Goal: Find specific page/section: Find specific page/section

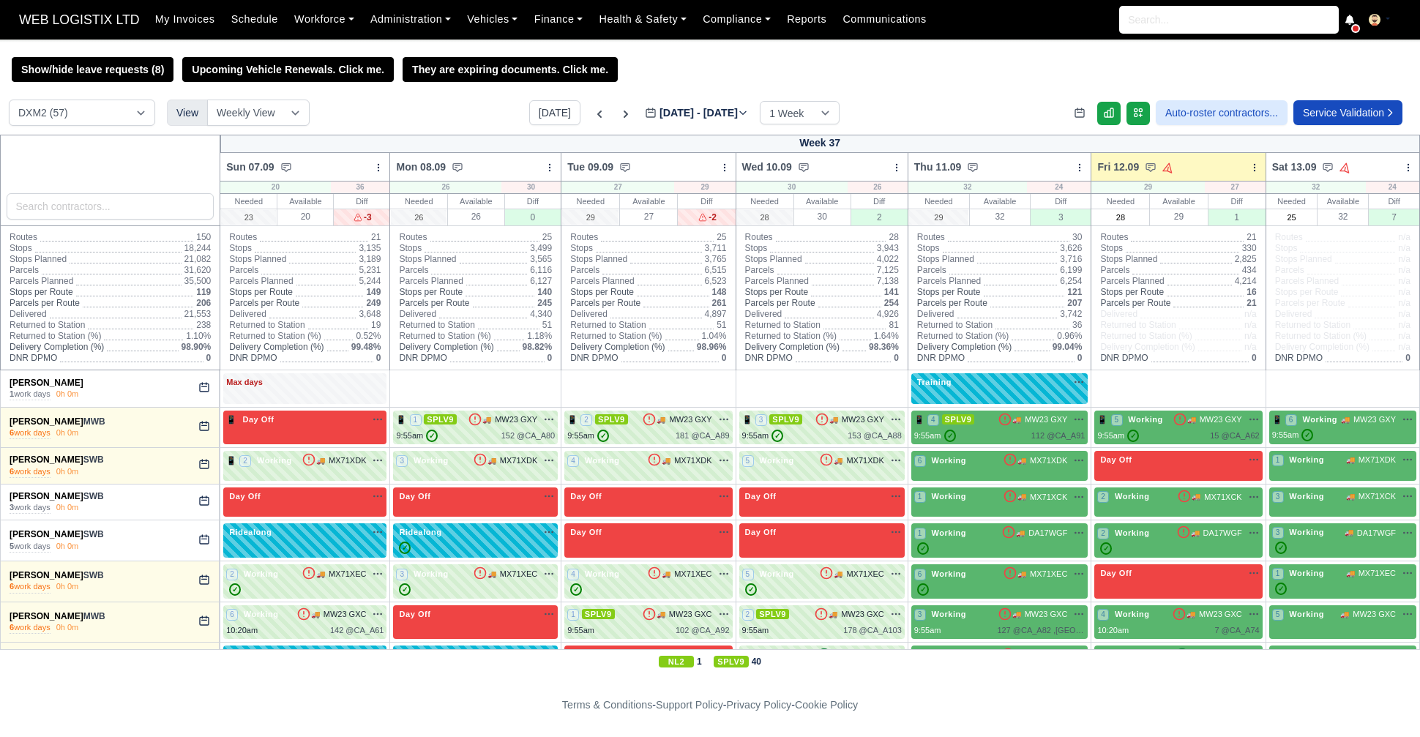
select select "1"
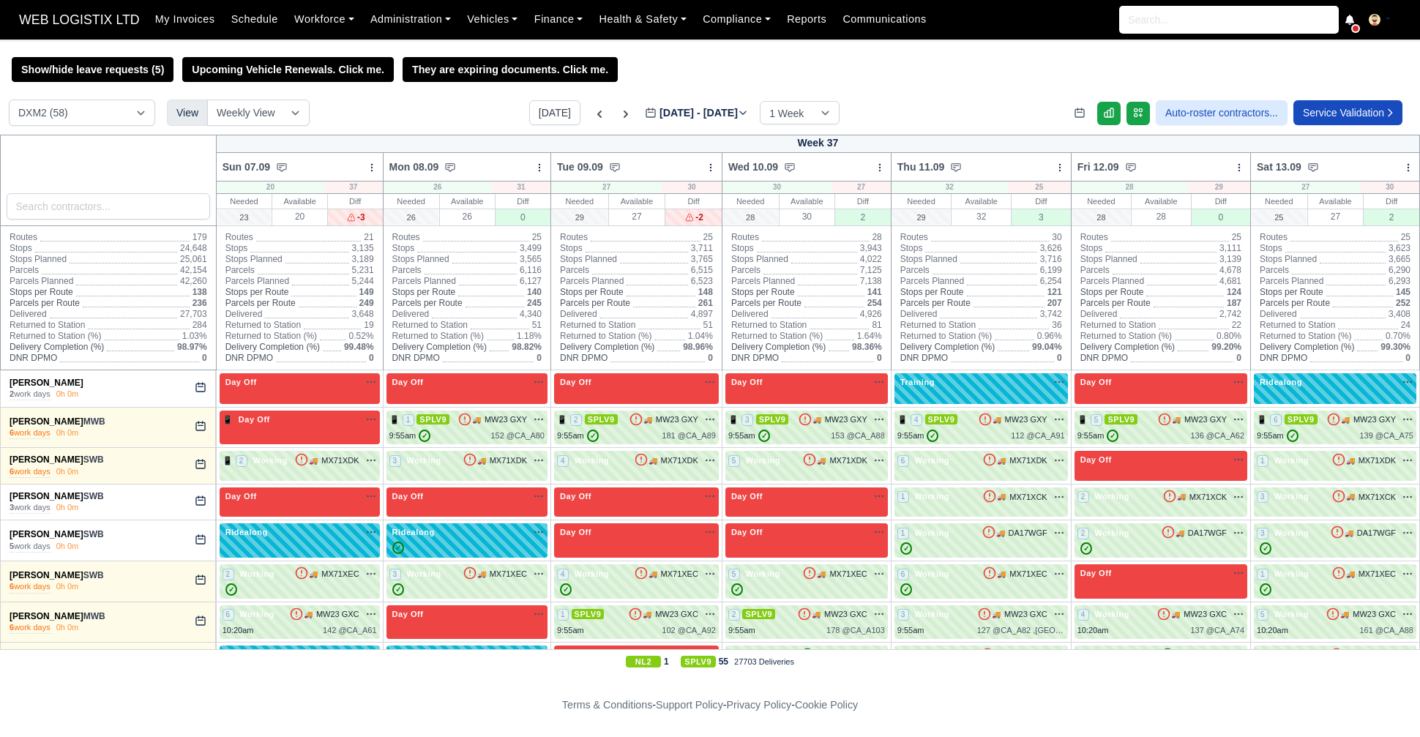
select select "1"
click at [529, 117] on button "Today" at bounding box center [554, 112] width 51 height 25
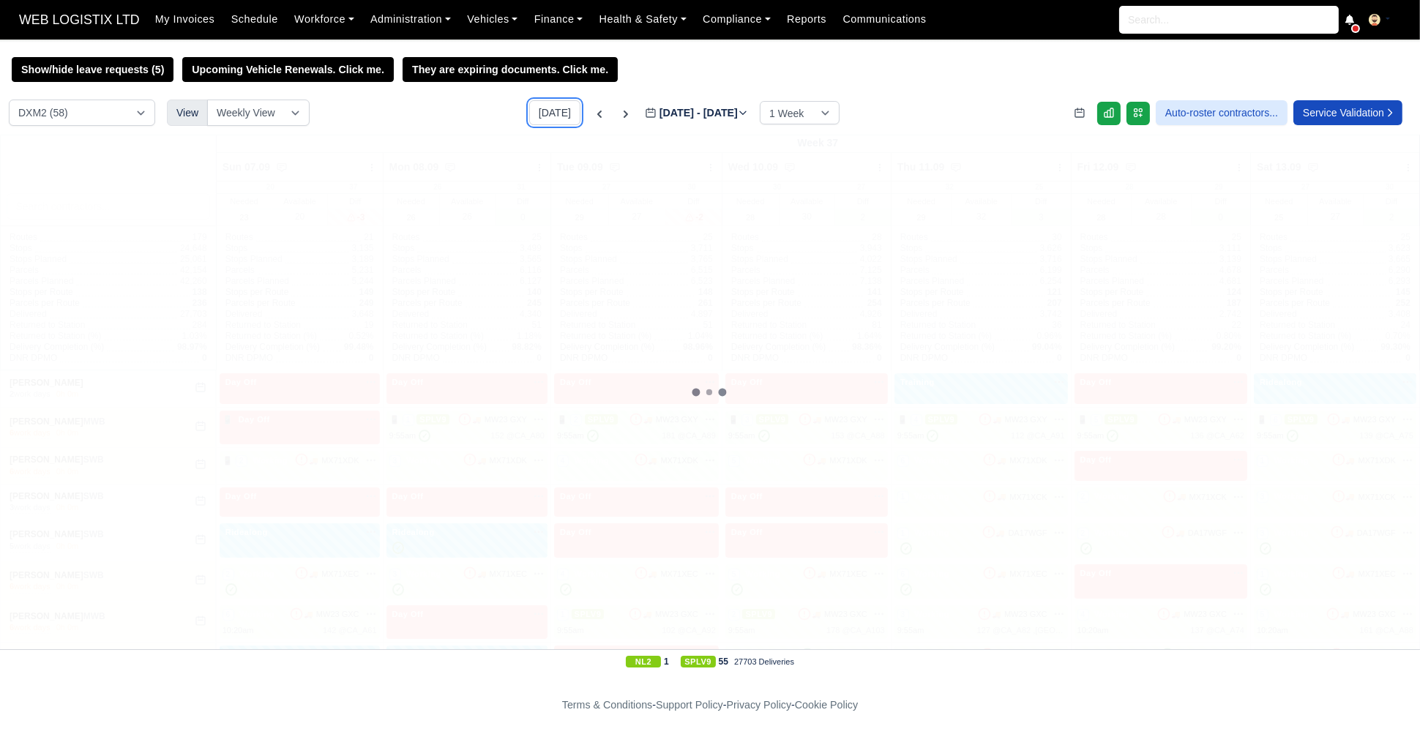
type input "2025-09-15"
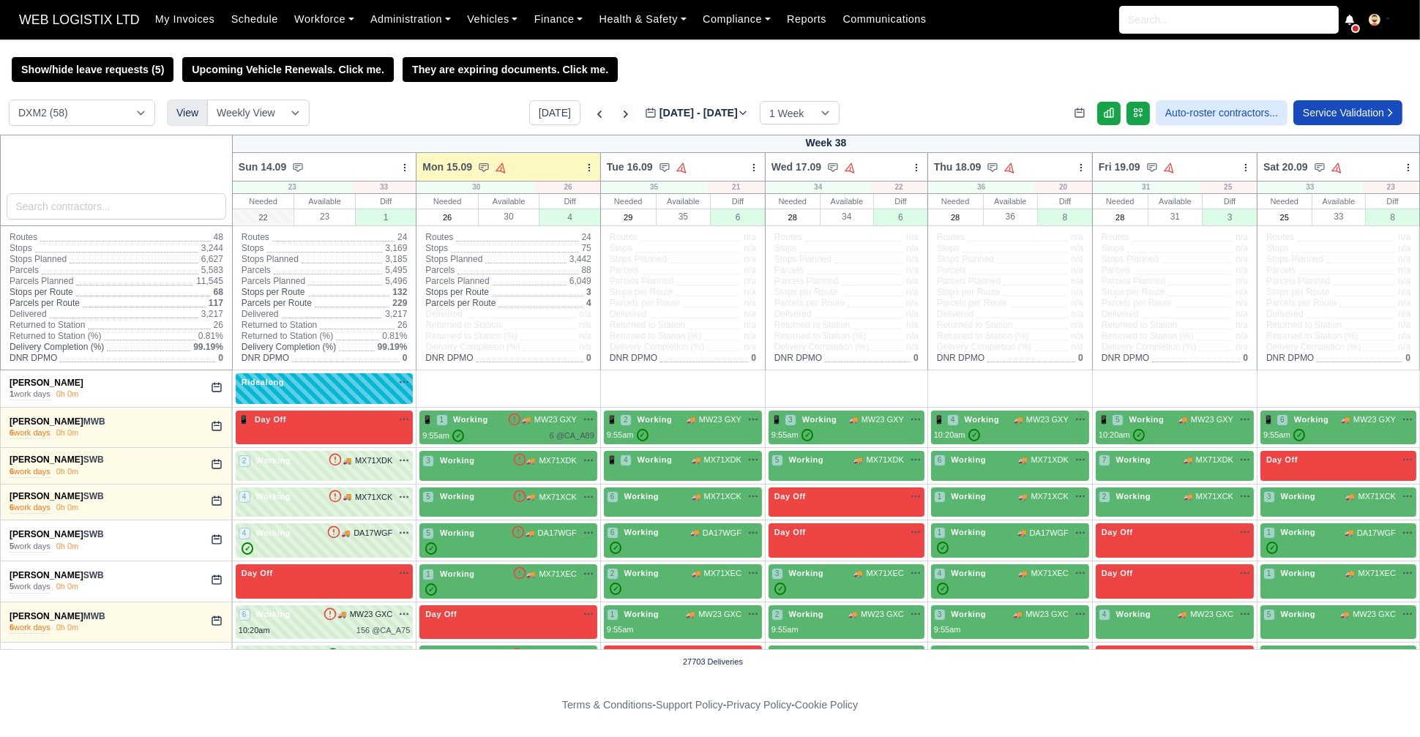
click at [619, 109] on icon at bounding box center [626, 114] width 15 height 15
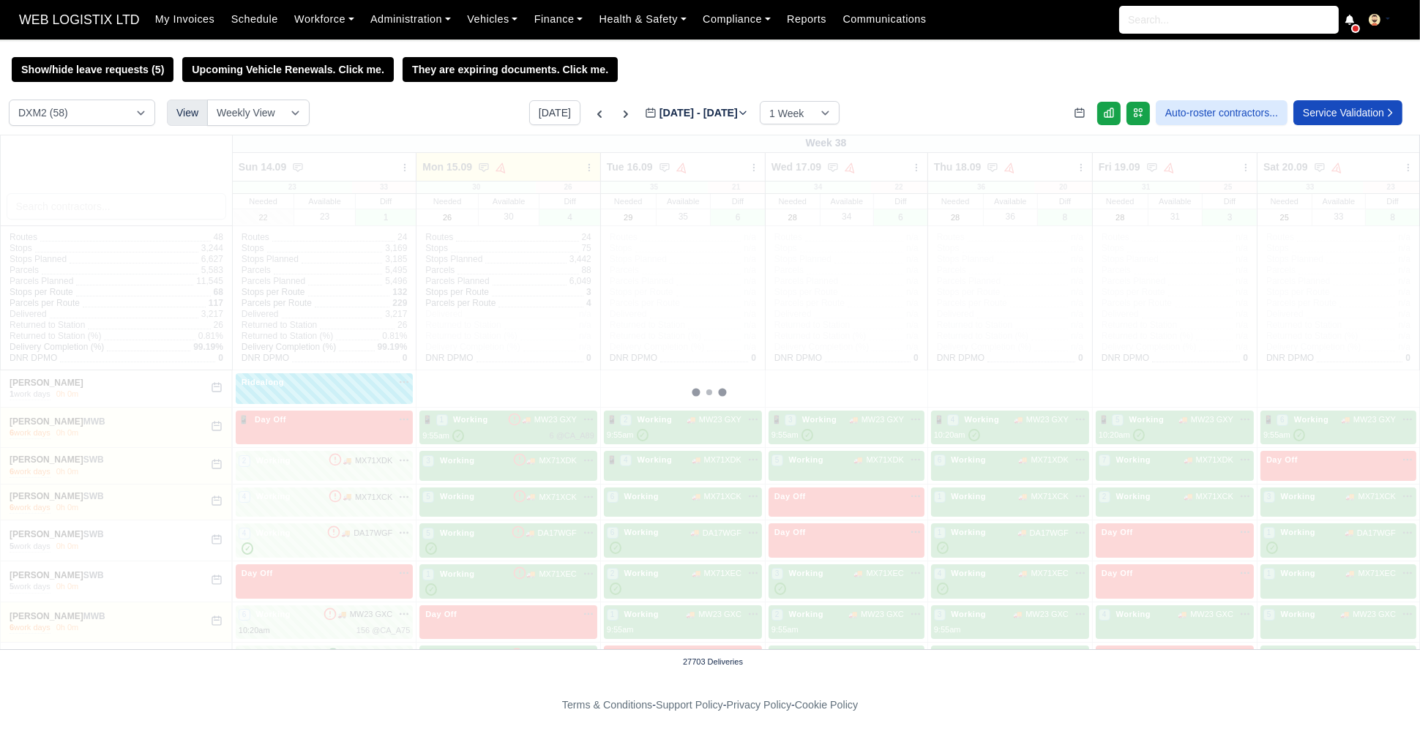
type input "2025-09-22"
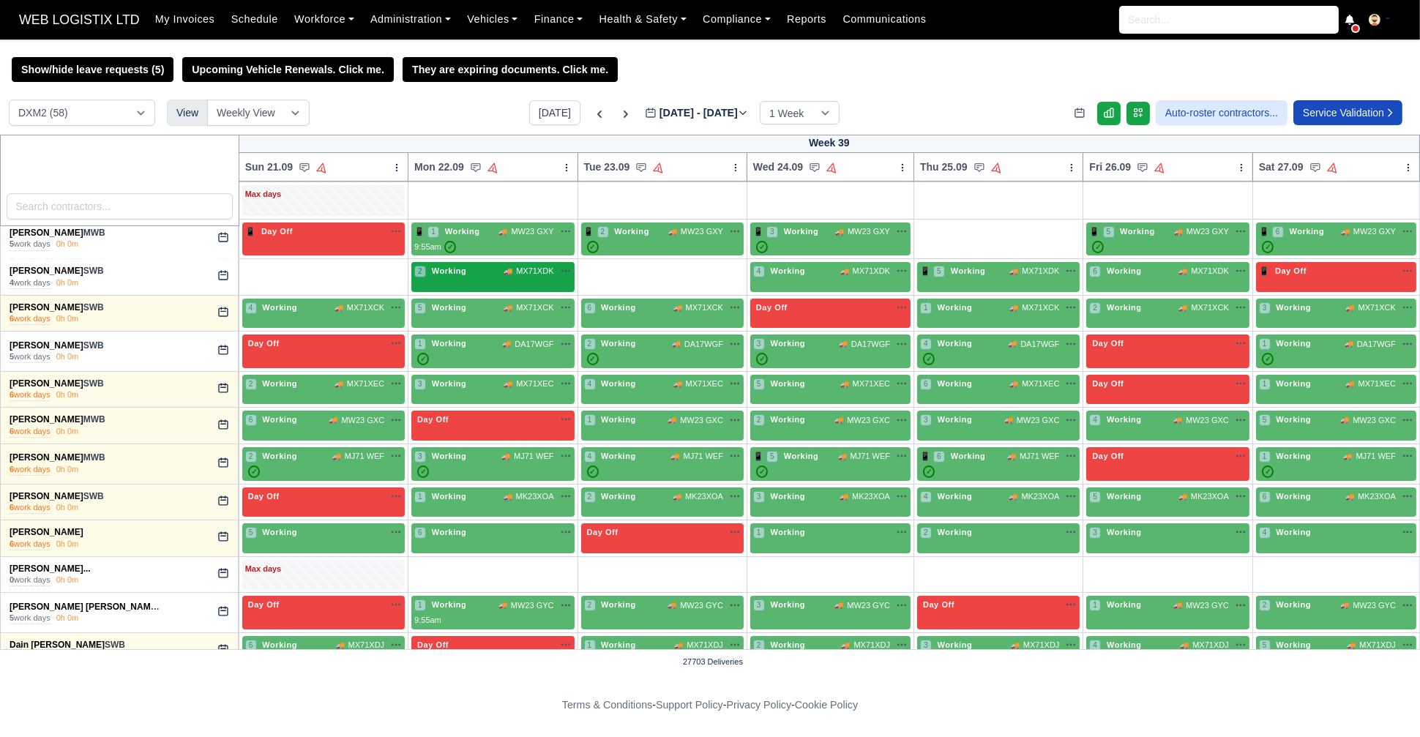
scroll to position [200, 0]
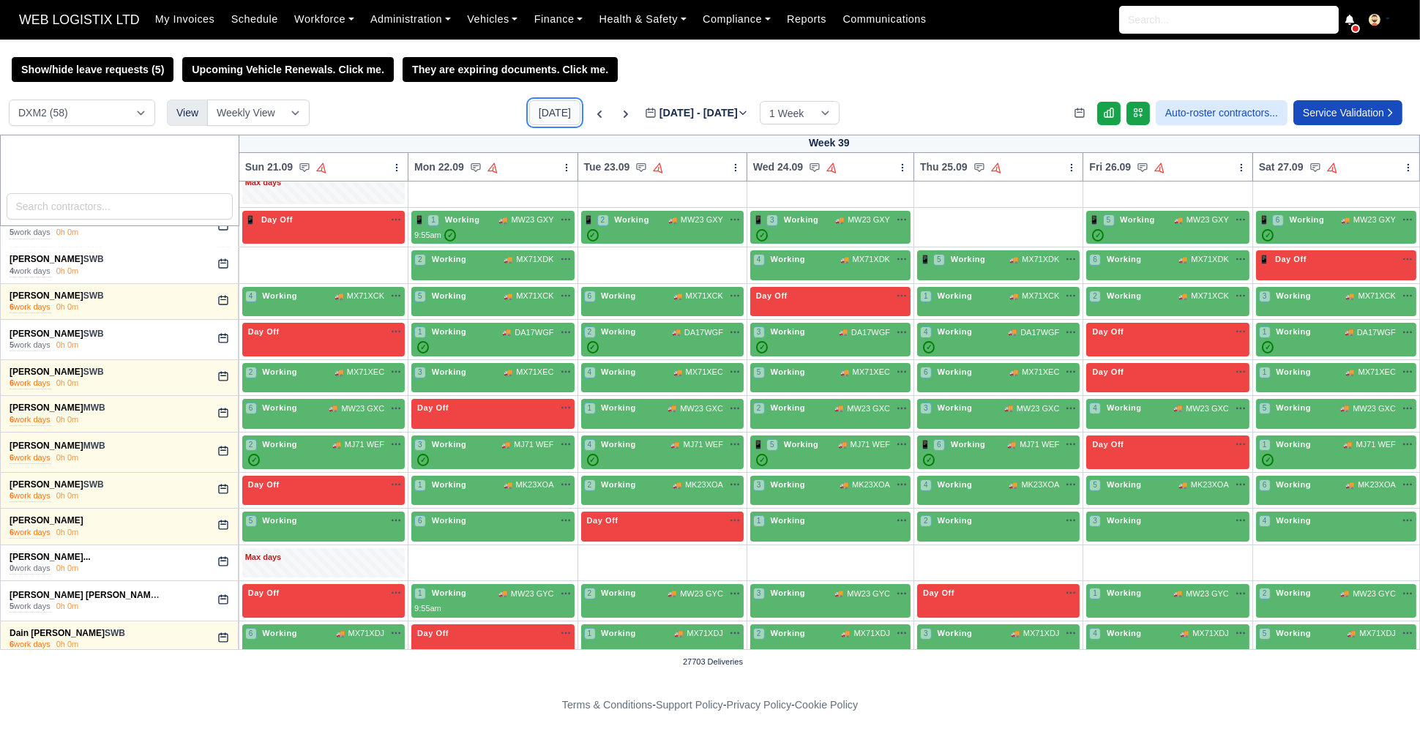
click at [544, 103] on button "Today" at bounding box center [554, 112] width 51 height 25
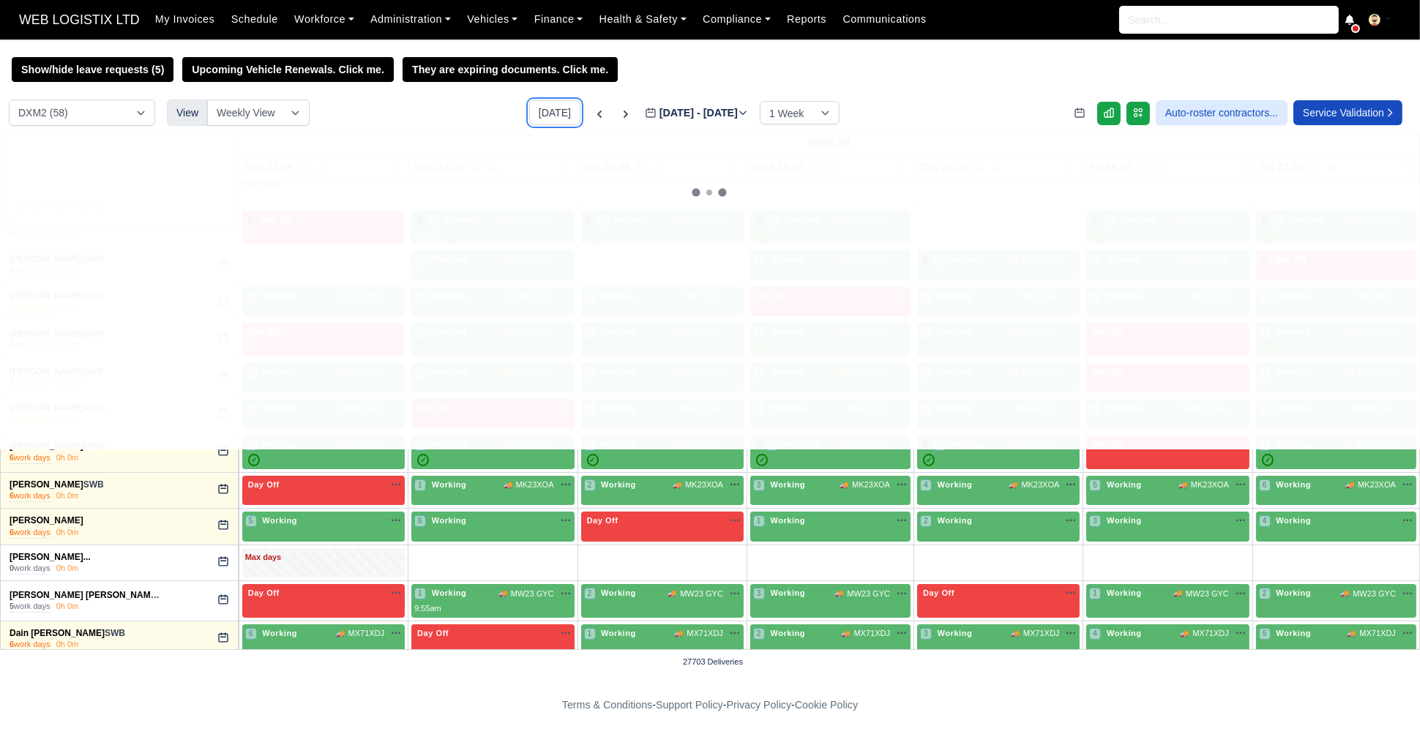
type input "2025-09-15"
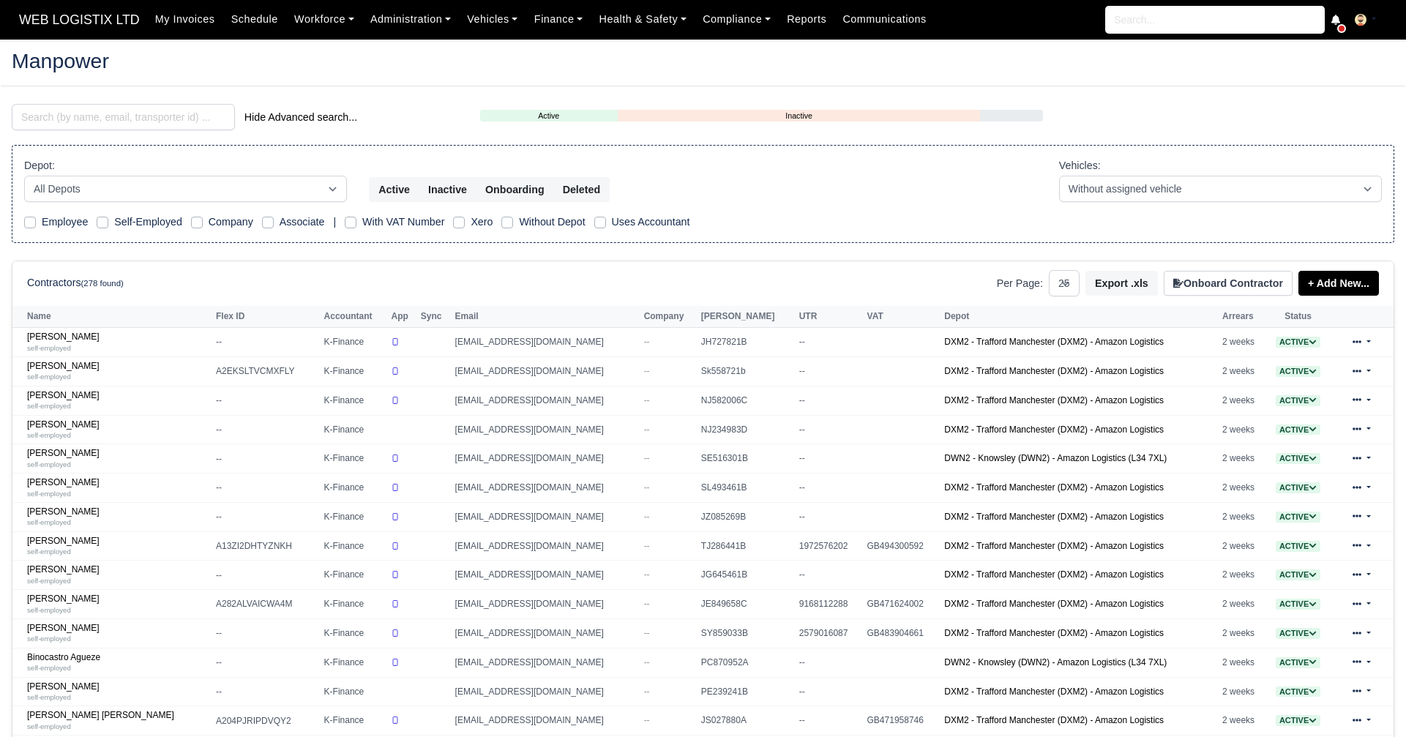
select select "25"
click at [86, 127] on input "search" at bounding box center [123, 117] width 223 height 26
type input "mirz"
select select "25"
click at [165, 117] on input "search" at bounding box center [123, 117] width 223 height 26
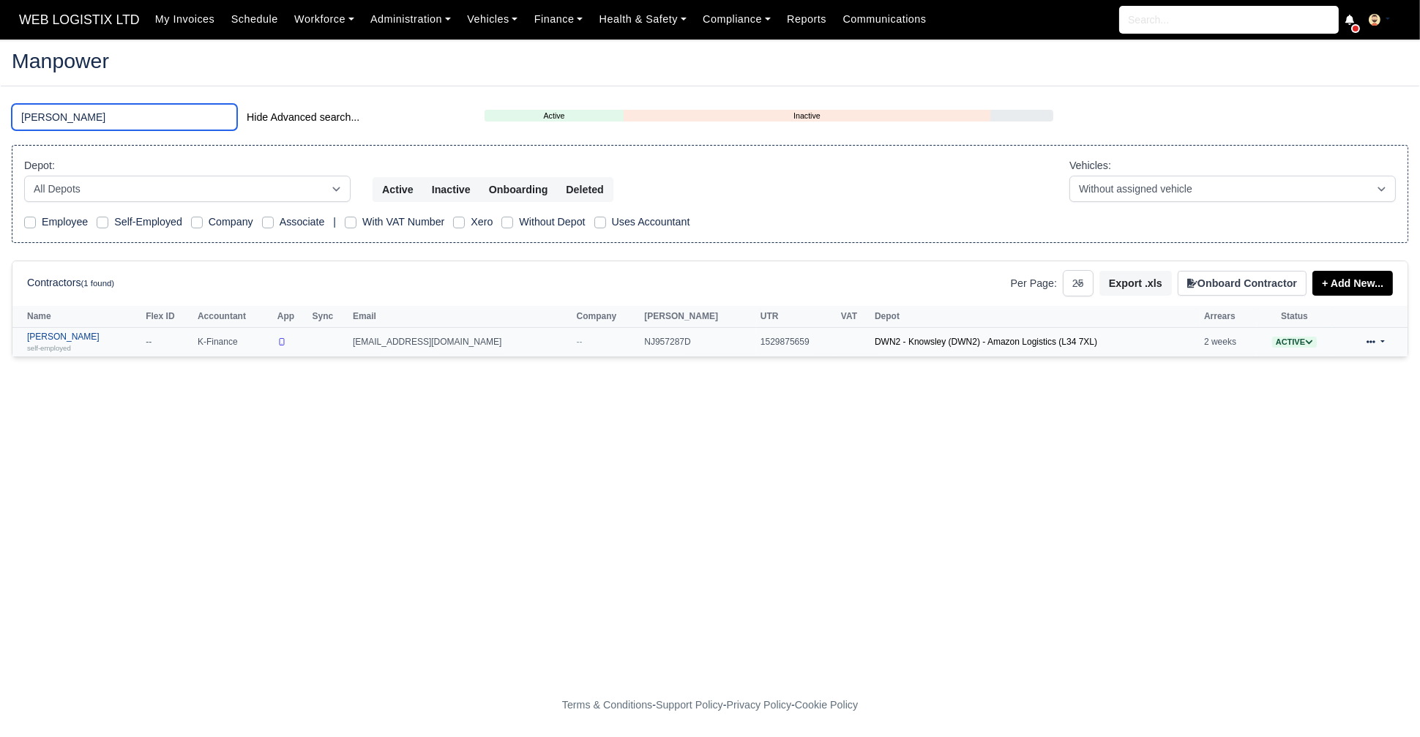
type input "mirza"
click at [75, 334] on link "Hamza Aziz Mirza self-employed" at bounding box center [82, 342] width 111 height 21
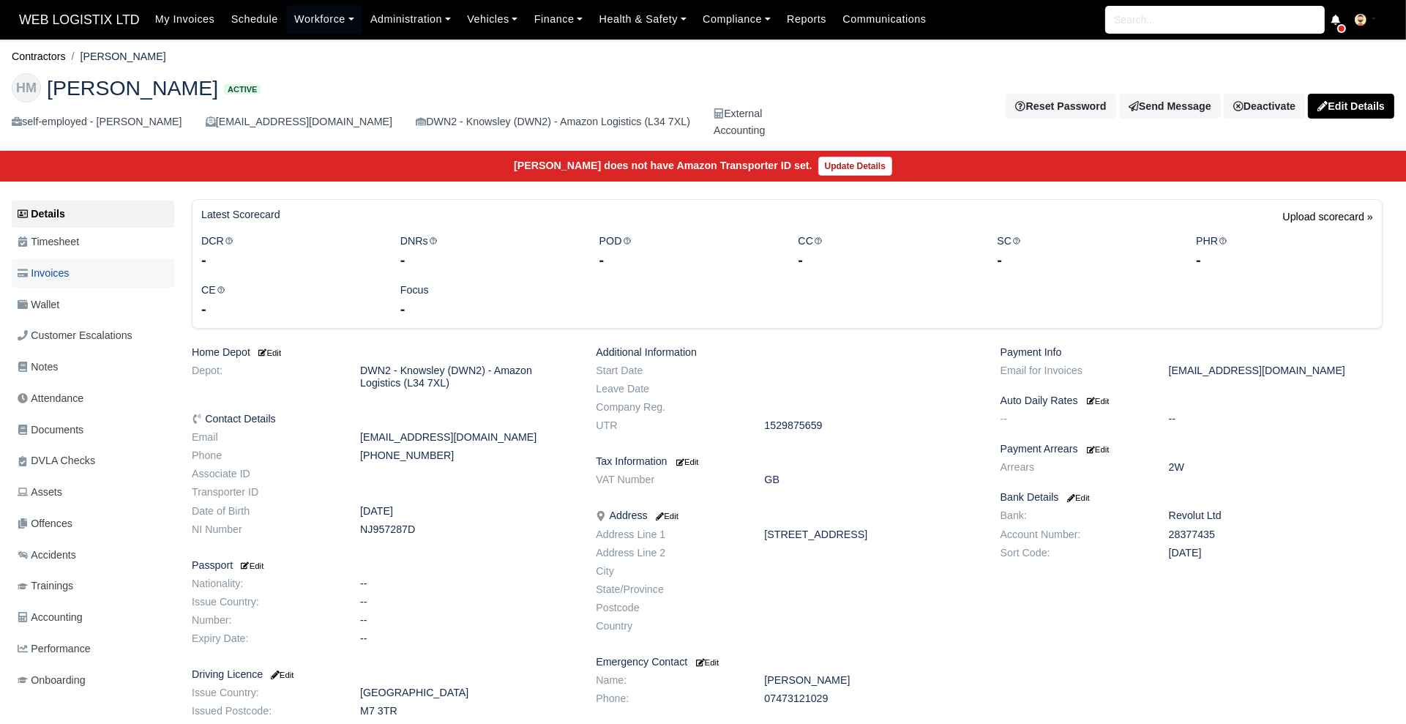
click at [81, 266] on link "Invoices" at bounding box center [93, 273] width 162 height 29
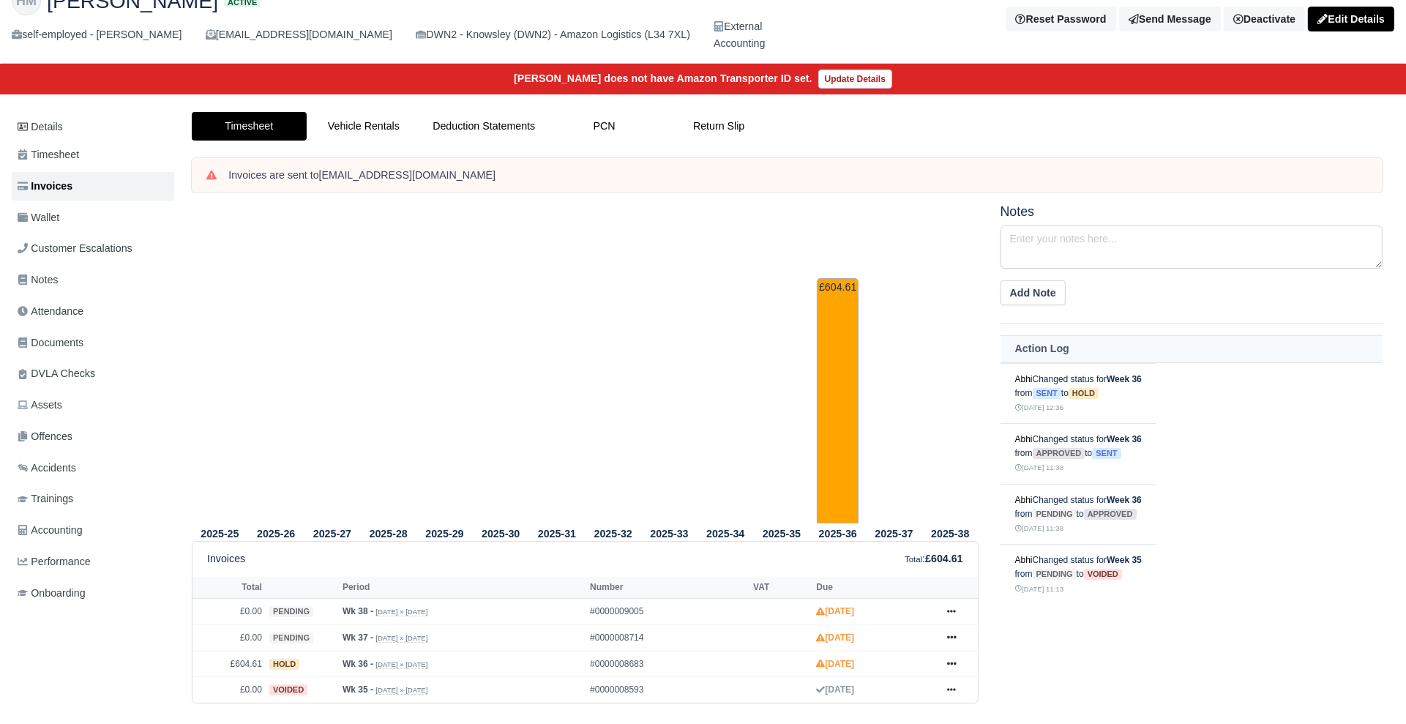
scroll to position [35, 0]
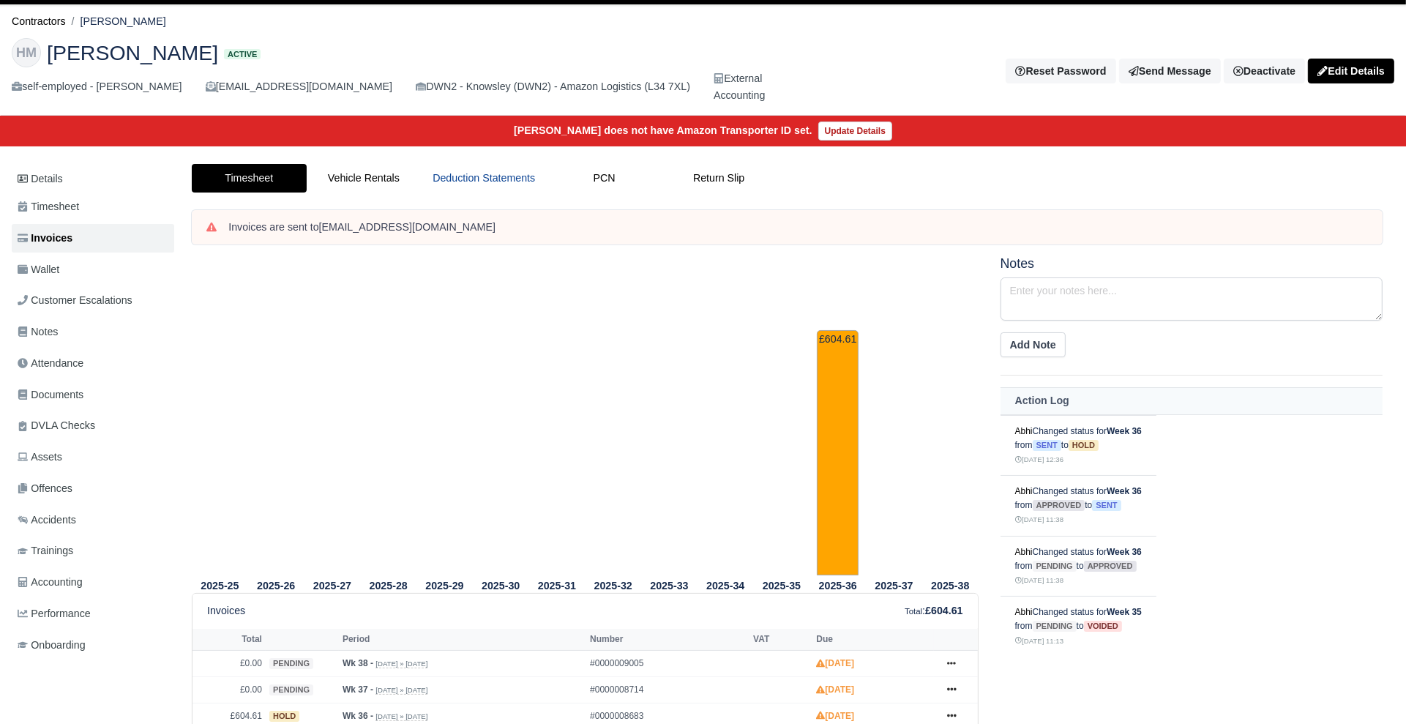
click at [479, 165] on link "Deduction Statements" at bounding box center [484, 178] width 126 height 29
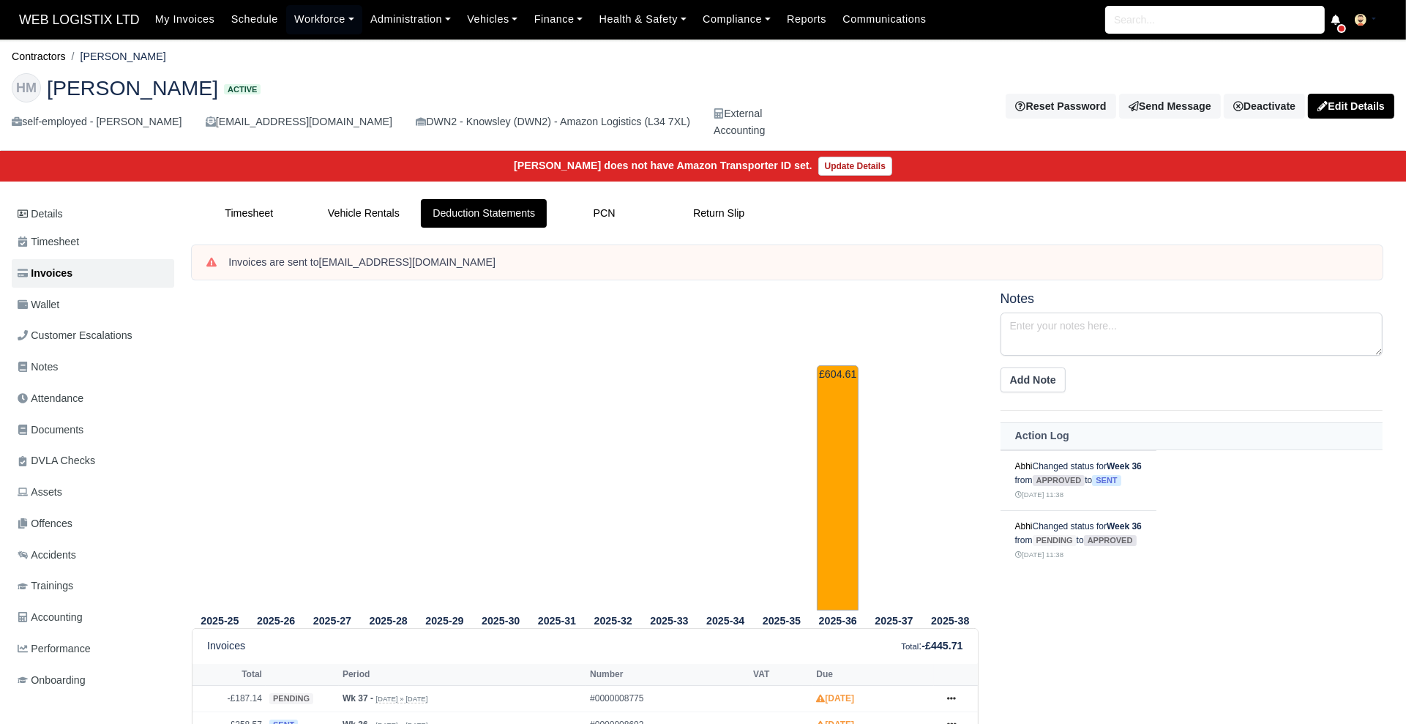
scroll to position [111, 0]
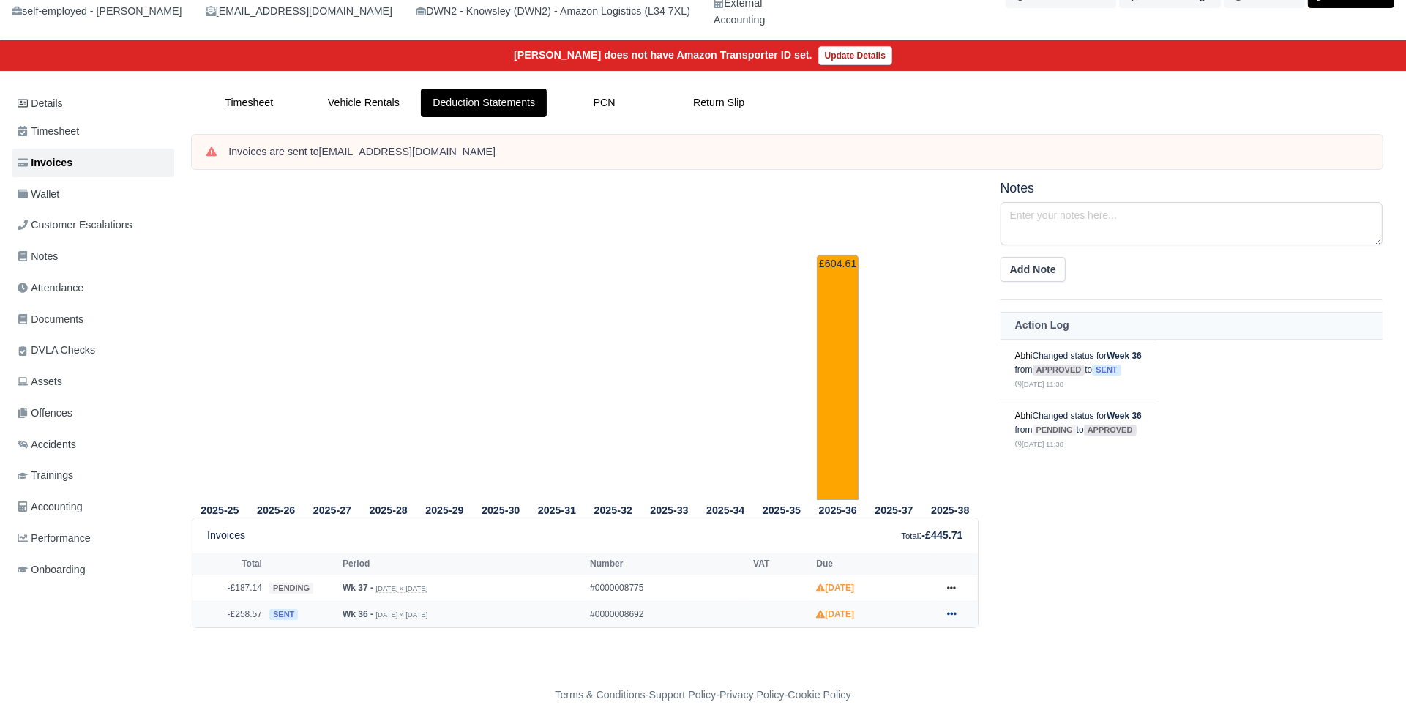
click at [947, 612] on icon at bounding box center [951, 613] width 9 height 9
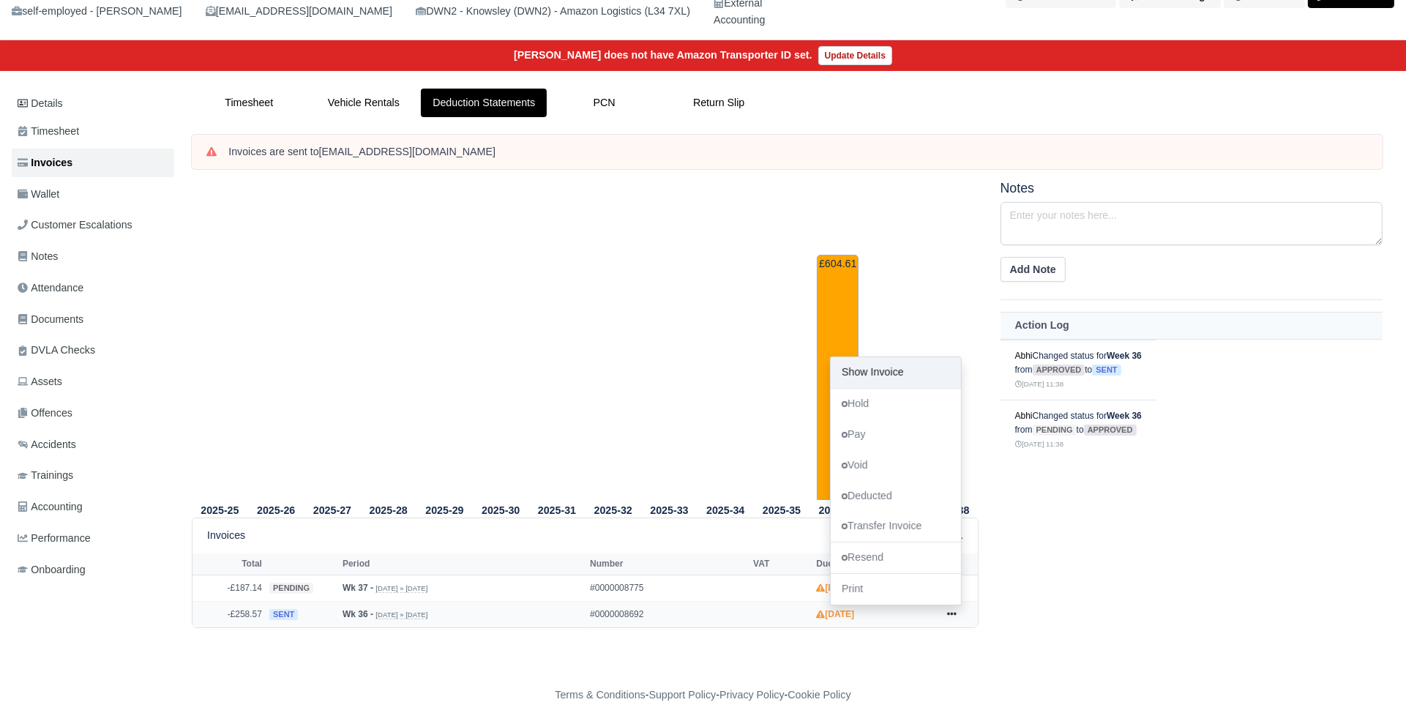
click at [912, 376] on link "Show Invoice" at bounding box center [896, 372] width 130 height 31
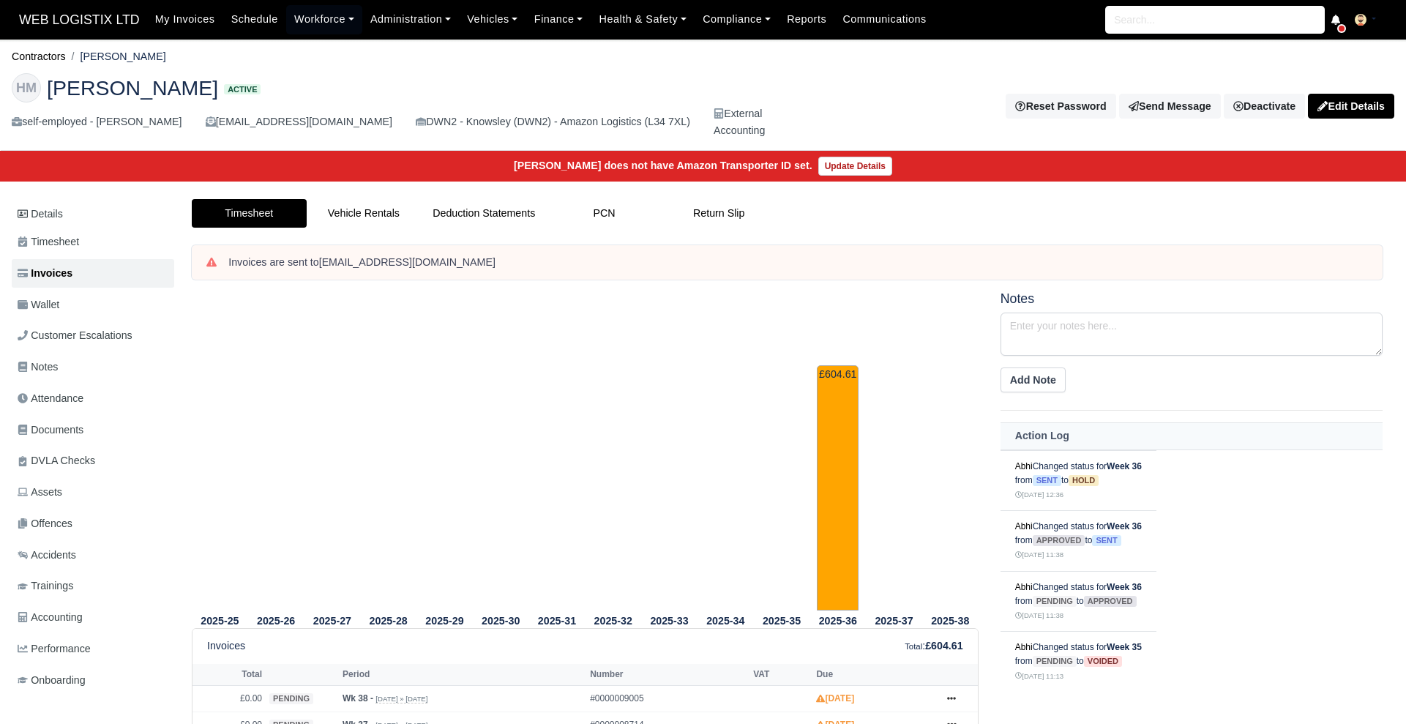
scroll to position [35, 0]
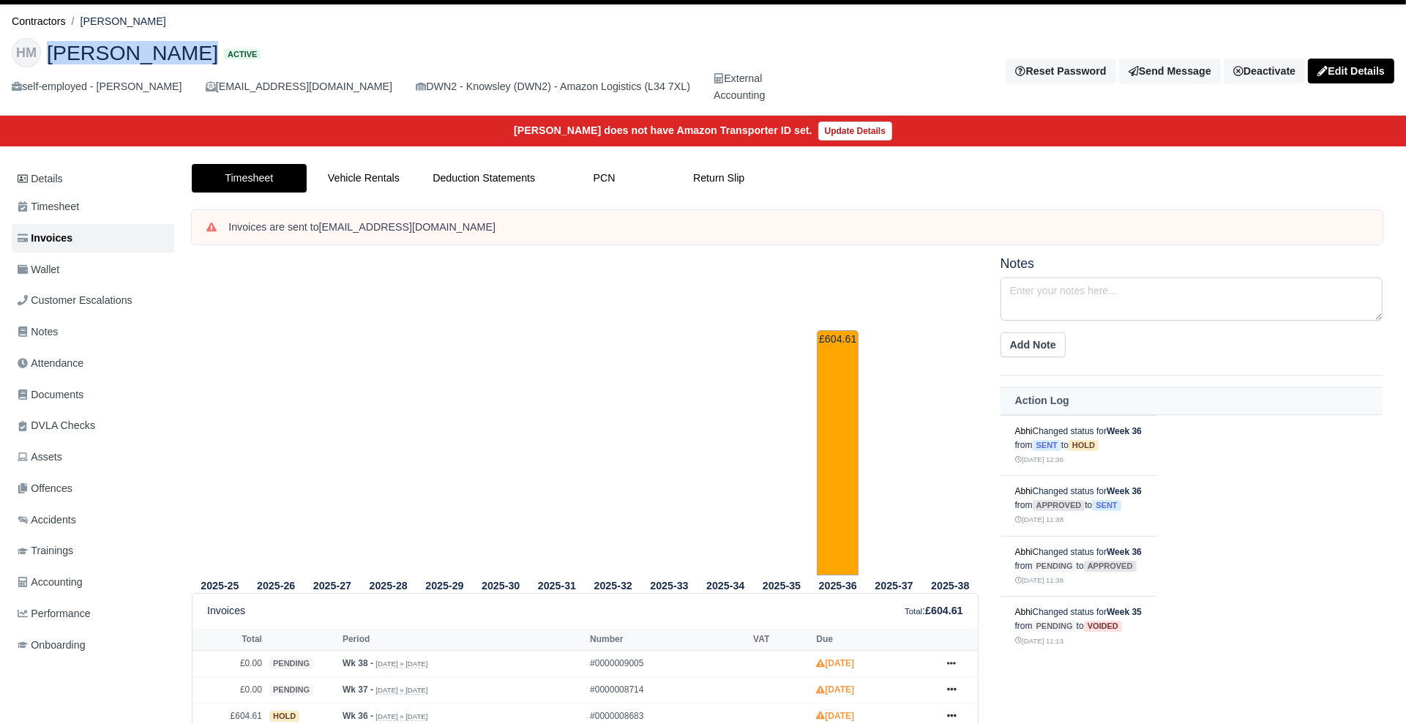
drag, startPoint x: 219, startPoint y: 54, endPoint x: 52, endPoint y: 51, distance: 166.9
click at [52, 51] on h2 "[PERSON_NAME] [PERSON_NAME] Active" at bounding box center [394, 52] width 765 height 29
copy h2 "[PERSON_NAME]"
